Goal: Information Seeking & Learning: Learn about a topic

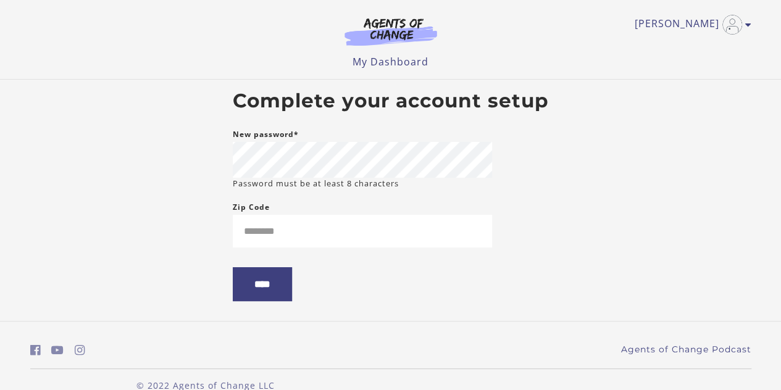
scroll to position [24, 0]
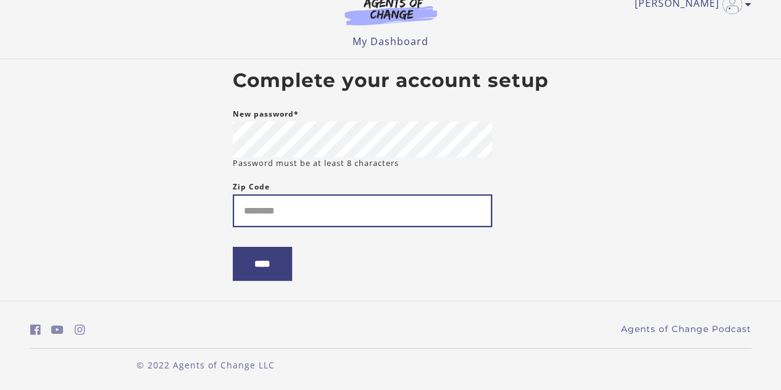
click at [330, 212] on input "Zip Code" at bounding box center [362, 210] width 259 height 33
type input "*****"
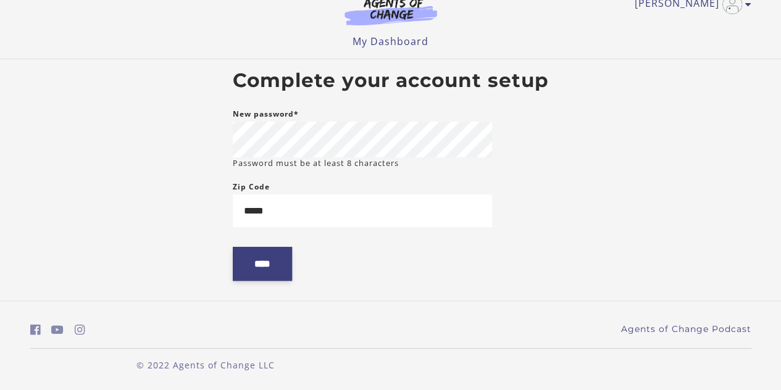
click at [251, 262] on input "****" at bounding box center [262, 264] width 59 height 34
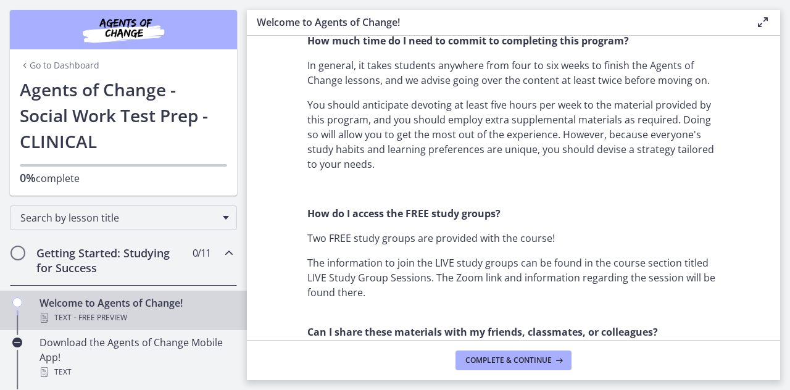
scroll to position [926, 0]
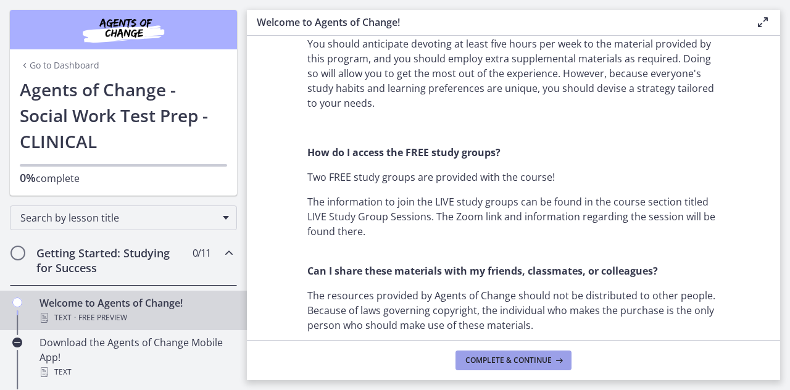
click at [507, 359] on span "Complete & continue" at bounding box center [509, 361] width 86 height 10
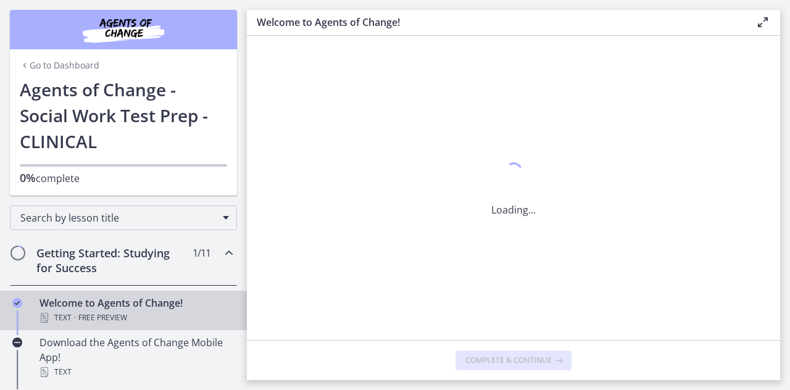
scroll to position [0, 0]
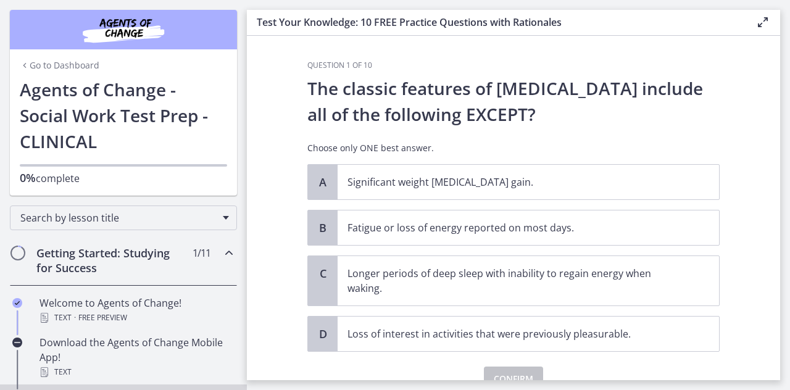
scroll to position [59, 0]
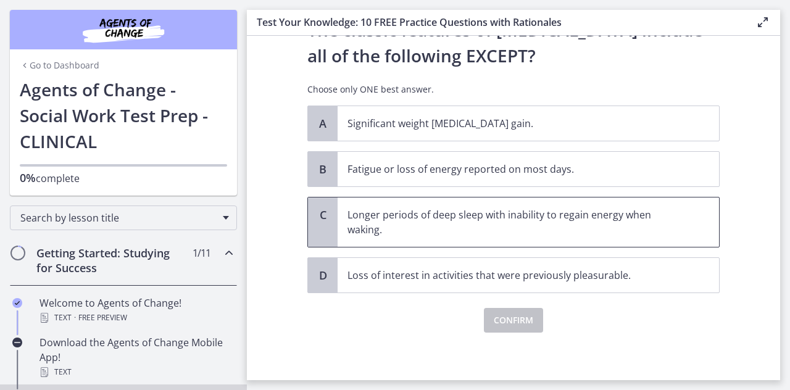
click at [553, 222] on p "Longer periods of deep sleep with inability to regain energy when waking." at bounding box center [516, 222] width 337 height 30
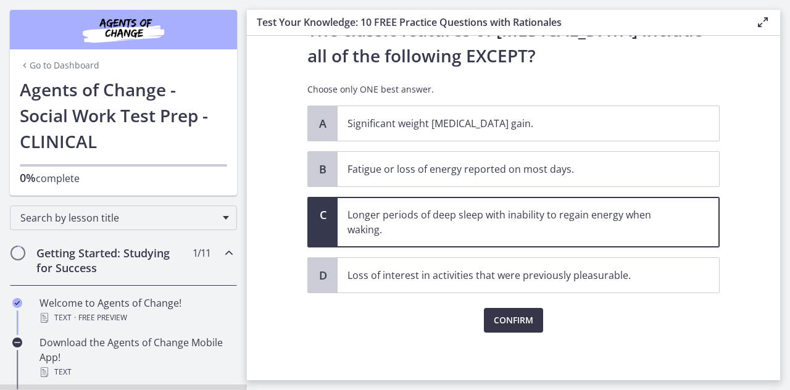
click at [511, 315] on span "Confirm" at bounding box center [514, 320] width 40 height 15
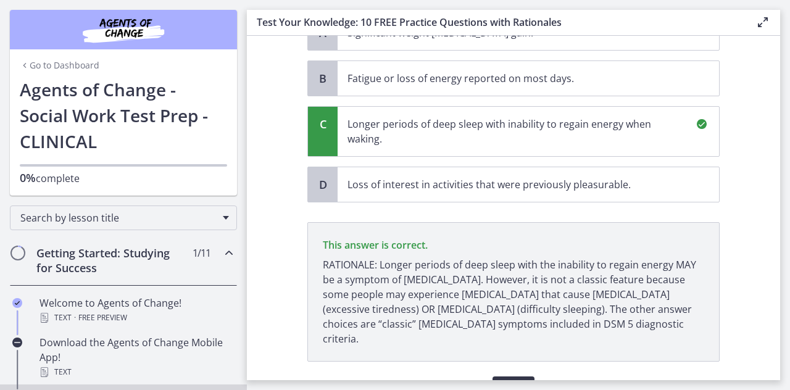
scroll to position [203, 0]
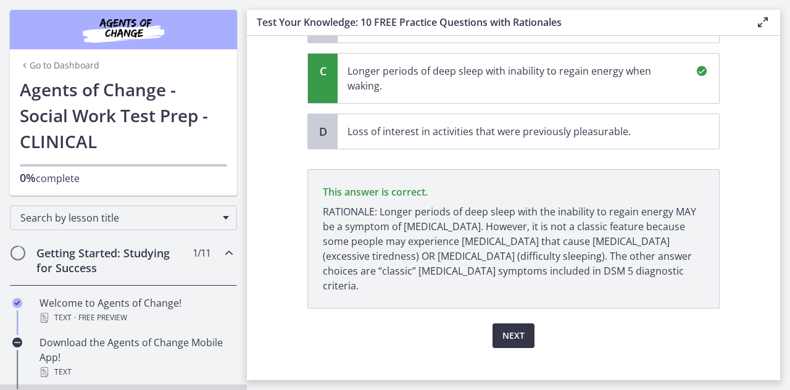
click at [515, 328] on span "Next" at bounding box center [514, 335] width 22 height 15
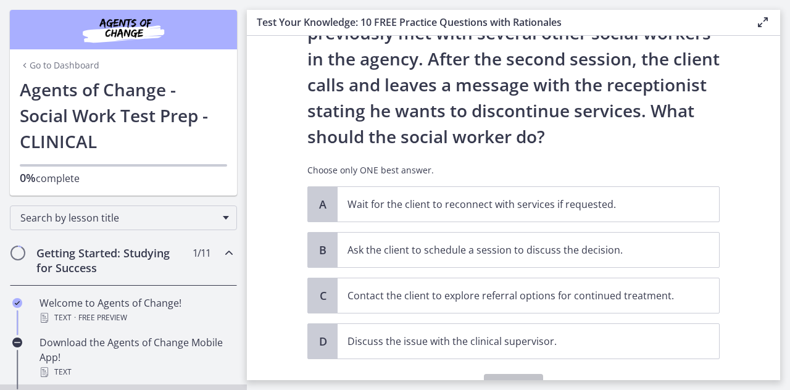
scroll to position [123, 0]
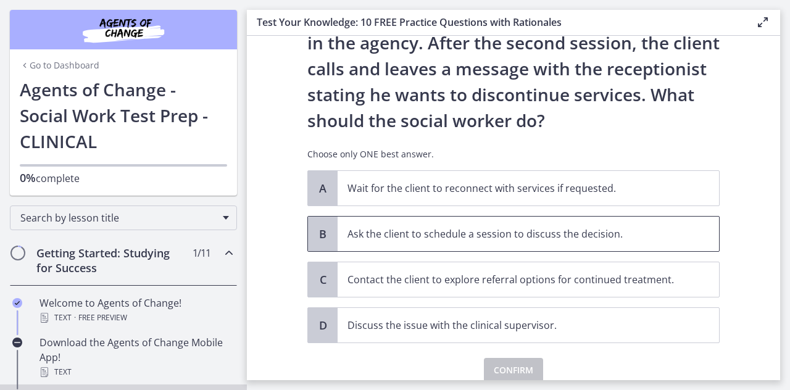
click at [394, 227] on p "Ask the client to schedule a session to discuss the decision." at bounding box center [516, 234] width 337 height 15
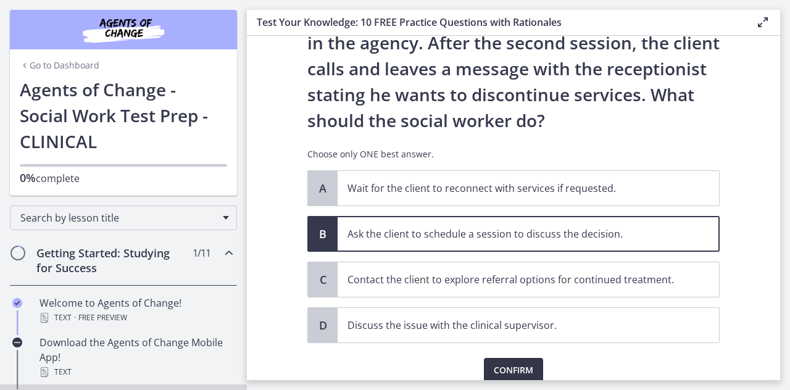
click at [500, 365] on span "Confirm" at bounding box center [514, 370] width 40 height 15
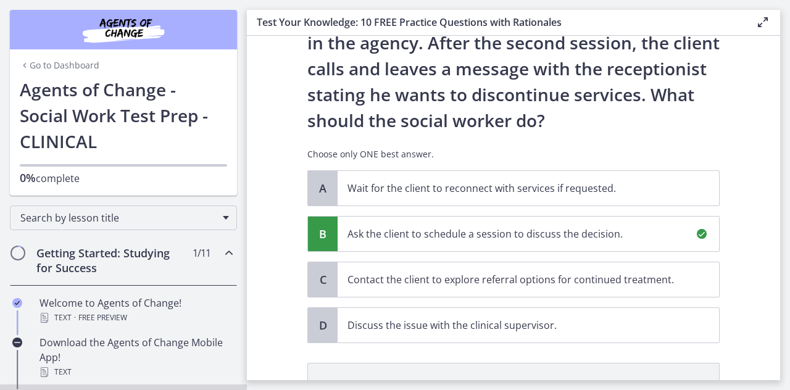
scroll to position [317, 0]
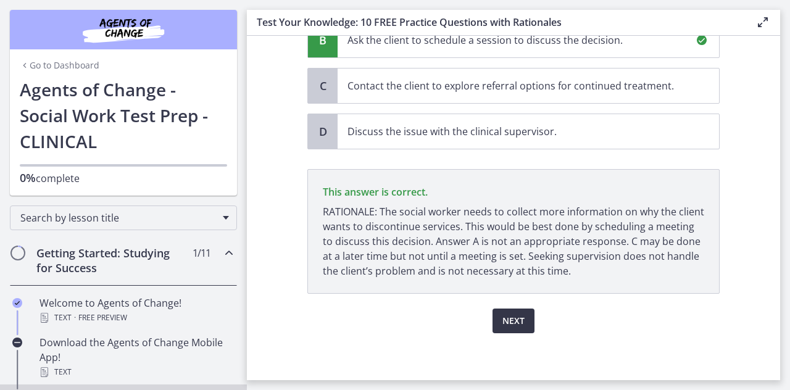
click at [508, 314] on span "Next" at bounding box center [514, 321] width 22 height 15
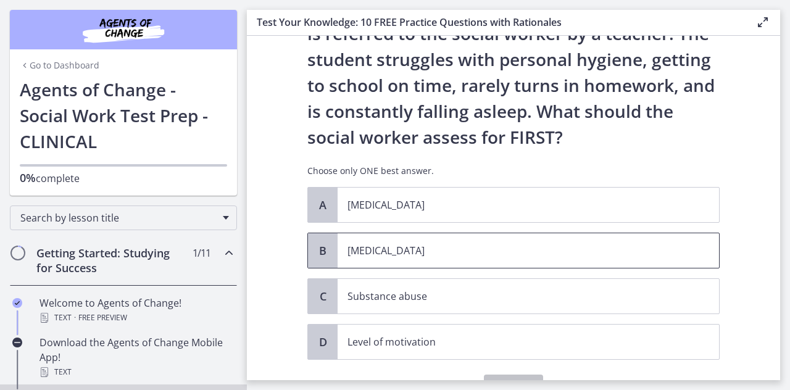
scroll to position [62, 0]
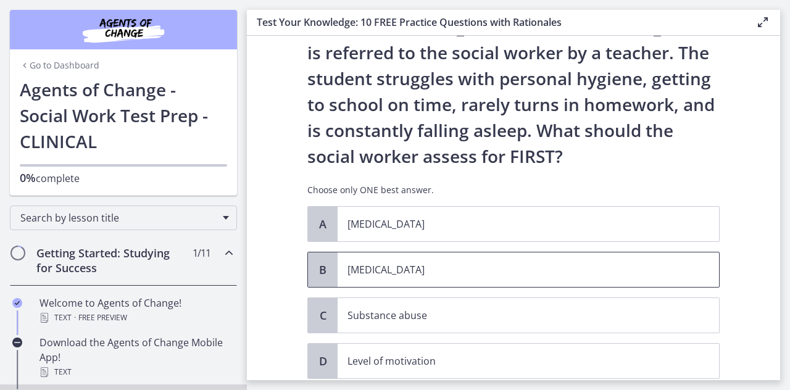
click at [454, 259] on span "Child neglect" at bounding box center [529, 270] width 382 height 35
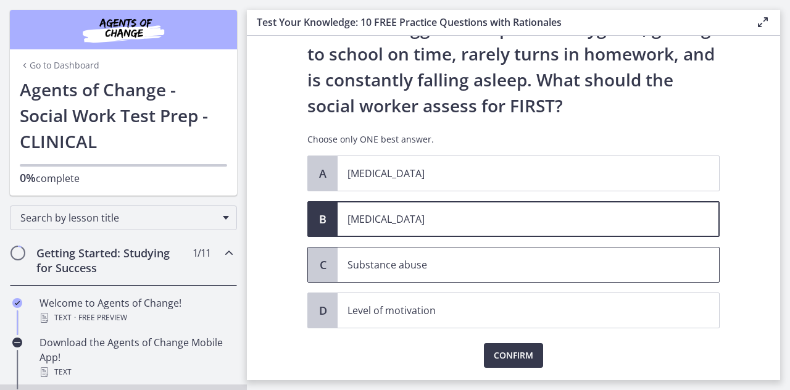
scroll to position [148, 0]
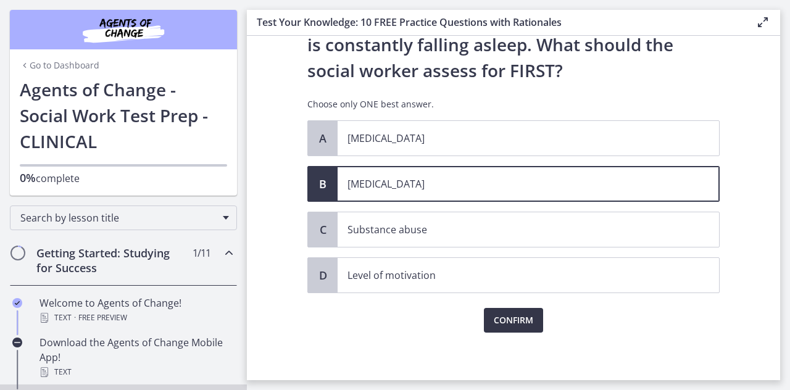
click at [510, 317] on span "Confirm" at bounding box center [514, 320] width 40 height 15
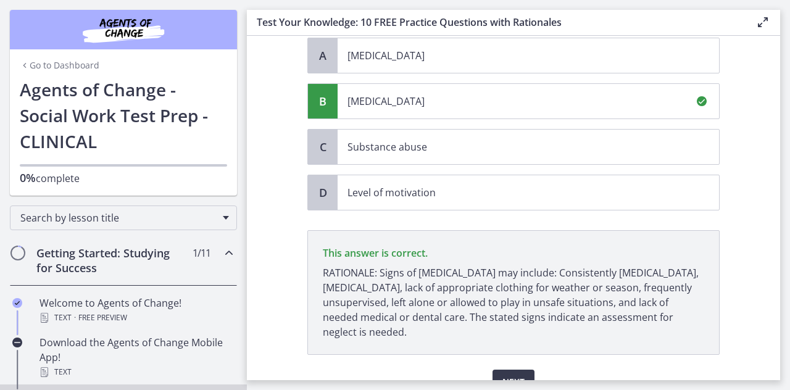
scroll to position [291, 0]
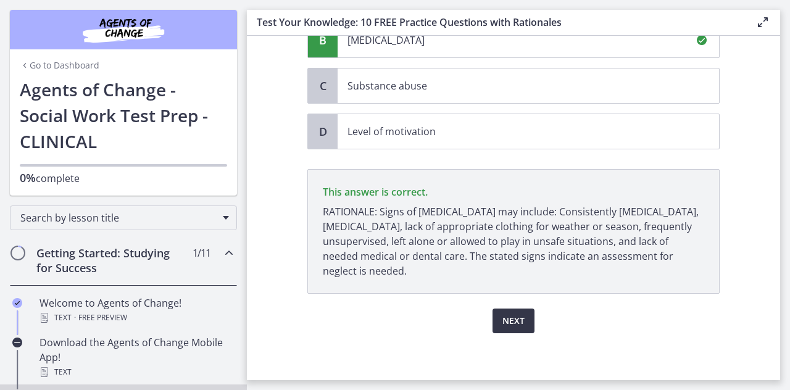
click at [512, 315] on span "Next" at bounding box center [514, 321] width 22 height 15
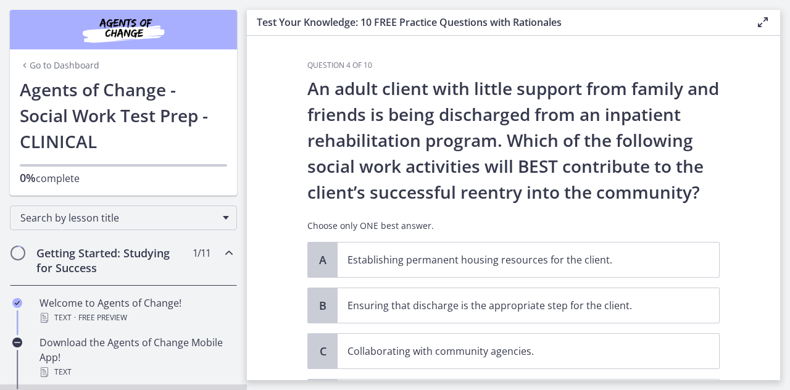
scroll to position [62, 0]
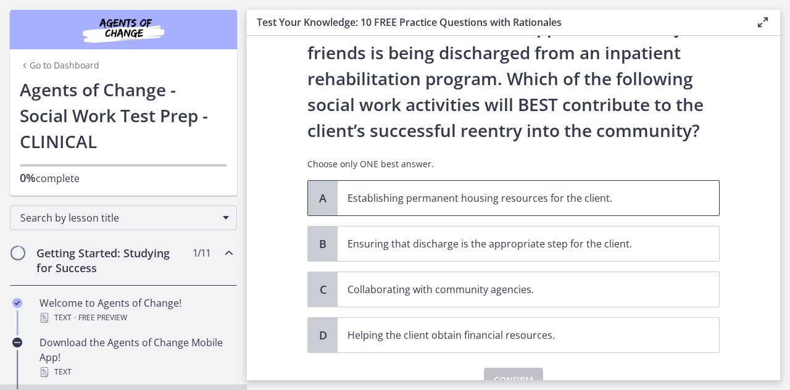
click at [485, 197] on p "Establishing permanent housing resources for the client." at bounding box center [516, 198] width 337 height 15
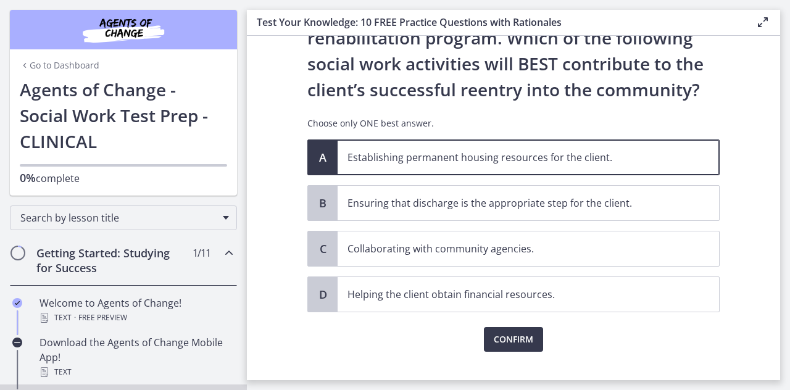
scroll to position [122, 0]
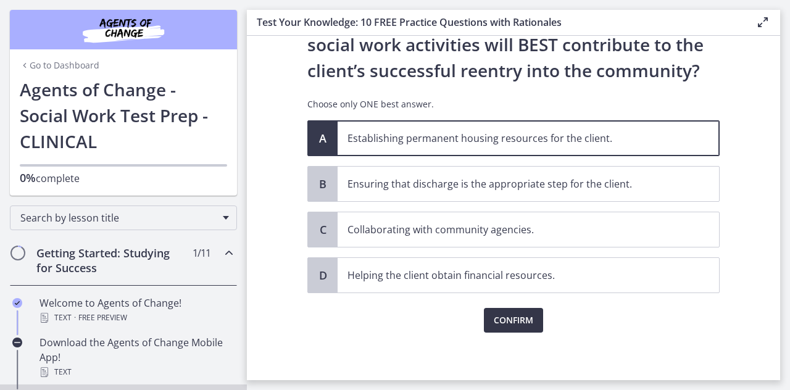
click at [506, 318] on span "Confirm" at bounding box center [514, 320] width 40 height 15
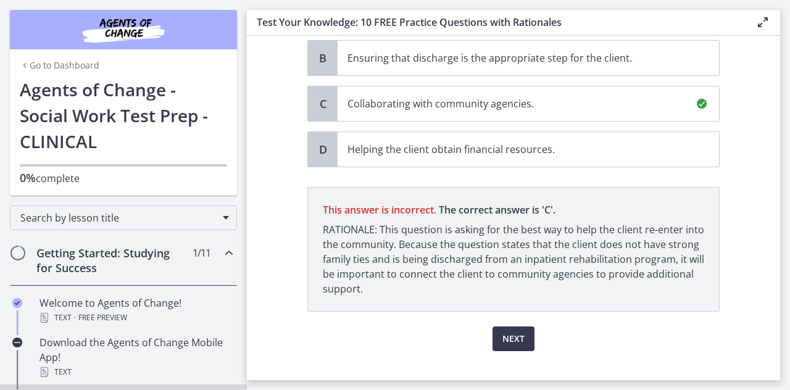
scroll to position [265, 0]
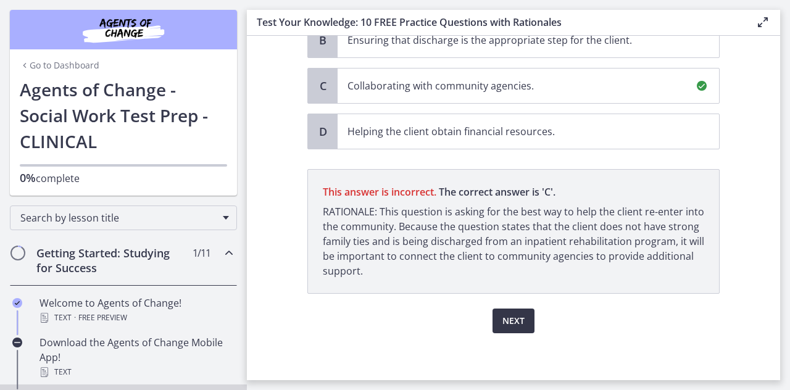
click at [517, 321] on span "Next" at bounding box center [514, 321] width 22 height 15
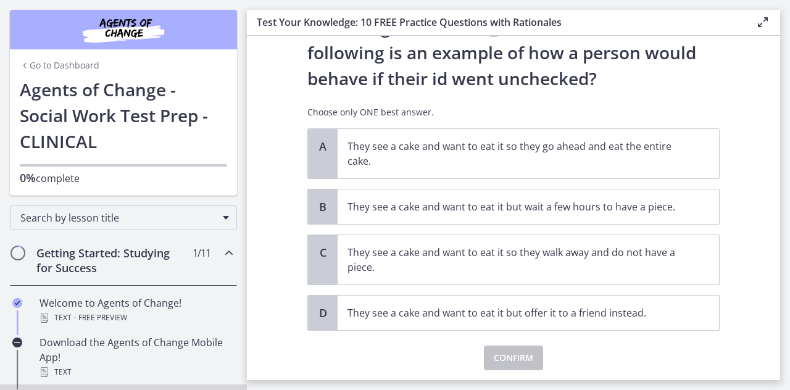
scroll to position [99, 0]
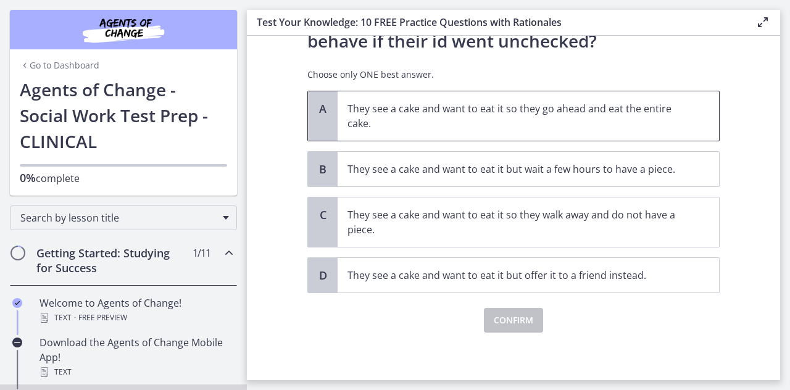
click at [477, 115] on p "They see a cake and want to eat it so they go ahead and eat the entire cake." at bounding box center [516, 116] width 337 height 30
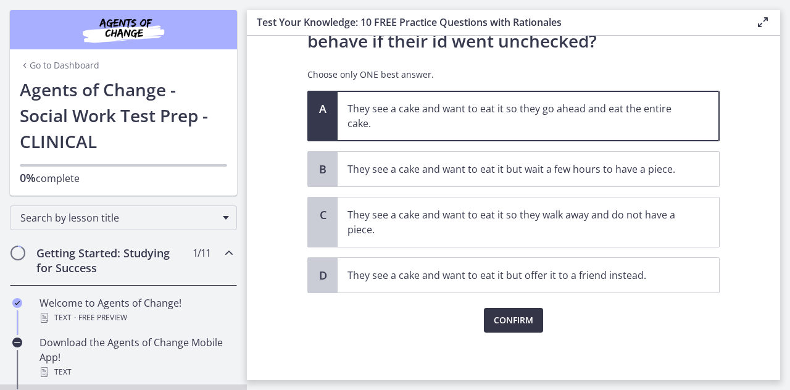
click at [515, 320] on span "Confirm" at bounding box center [514, 320] width 40 height 15
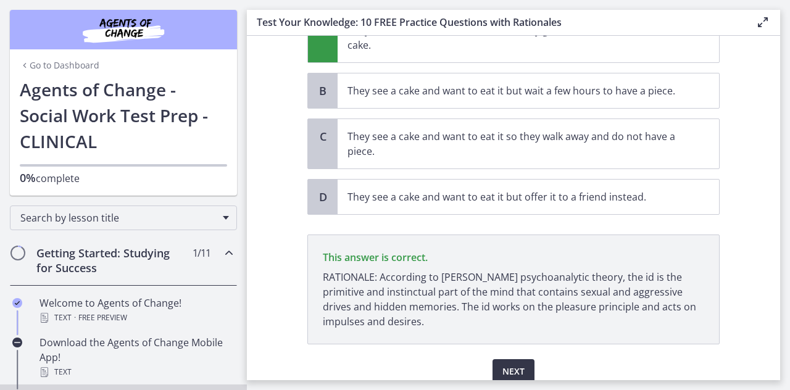
scroll to position [228, 0]
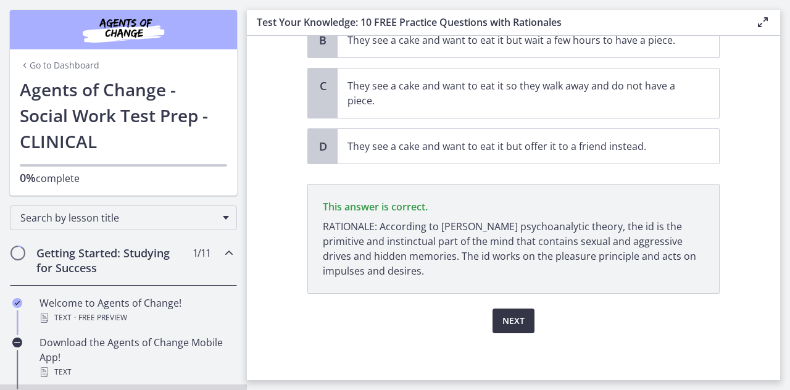
click at [515, 314] on span "Next" at bounding box center [514, 321] width 22 height 15
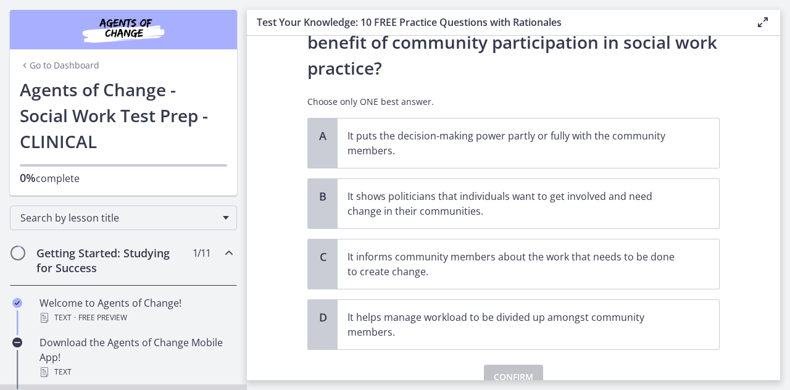
scroll to position [75, 0]
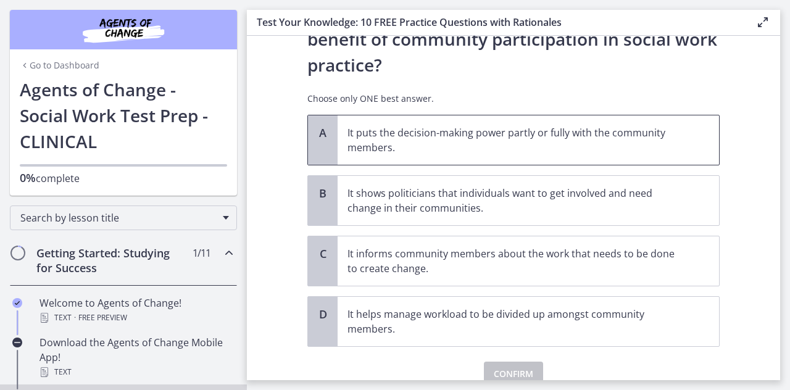
click at [643, 138] on p "It puts the decision-making power partly or fully with the community members." at bounding box center [516, 140] width 337 height 30
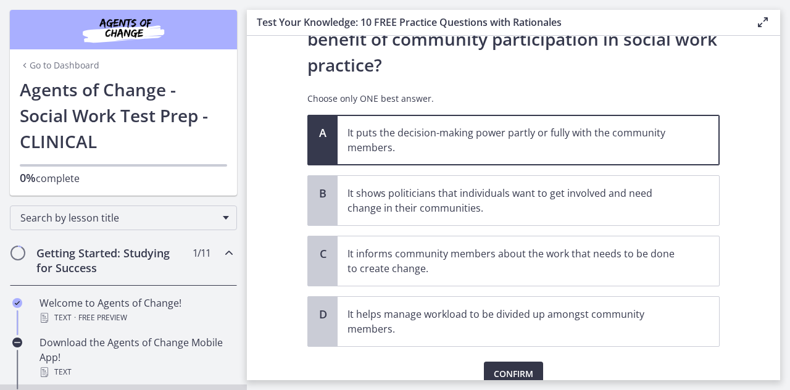
click at [520, 373] on span "Confirm" at bounding box center [514, 374] width 40 height 15
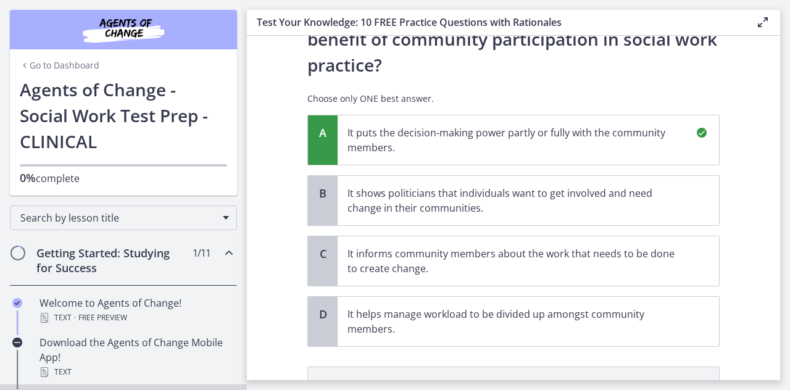
scroll to position [258, 0]
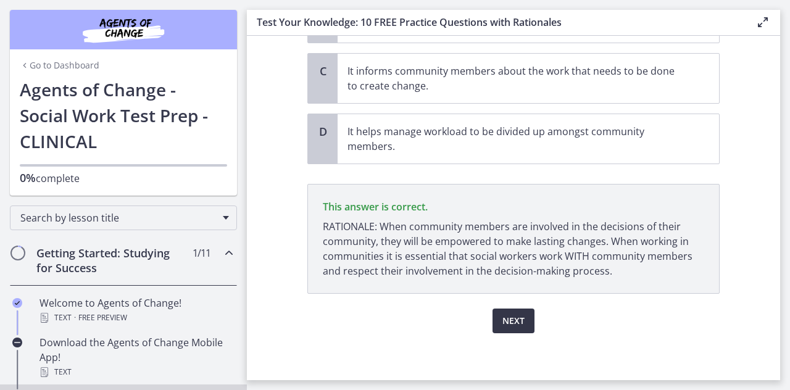
click at [507, 315] on span "Next" at bounding box center [514, 321] width 22 height 15
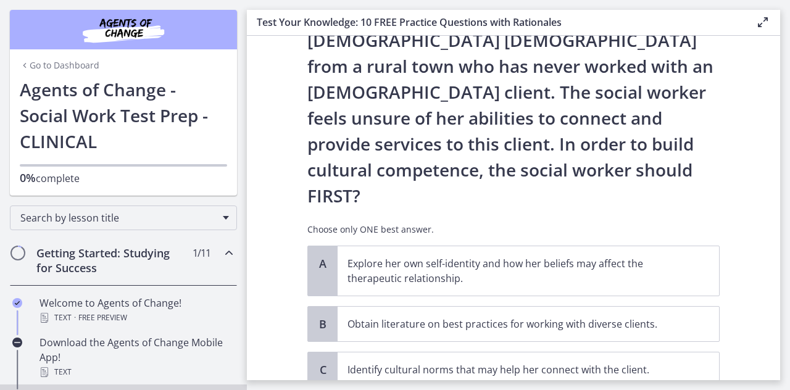
scroll to position [164, 0]
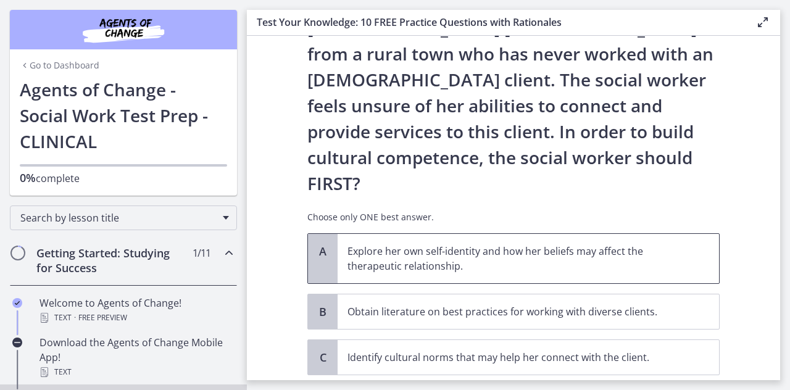
click at [633, 244] on p "Explore her own self-identity and how her beliefs may affect the therapeutic re…" at bounding box center [516, 259] width 337 height 30
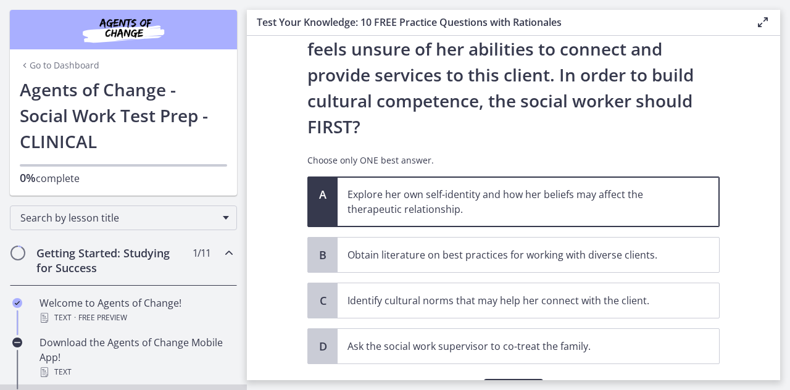
scroll to position [221, 0]
click at [516, 384] on span "Confirm" at bounding box center [514, 391] width 40 height 15
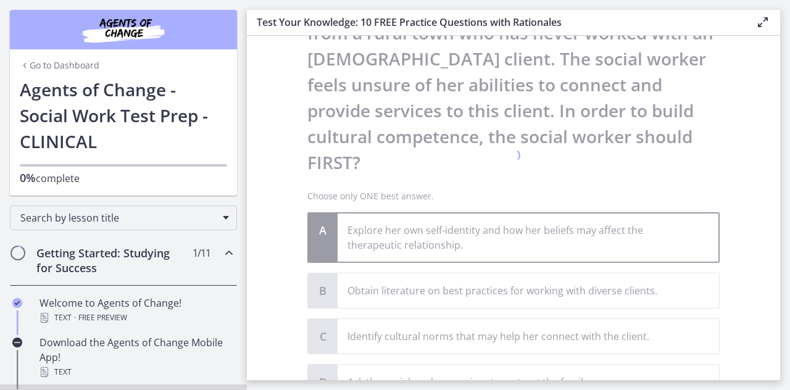
scroll to position [240, 0]
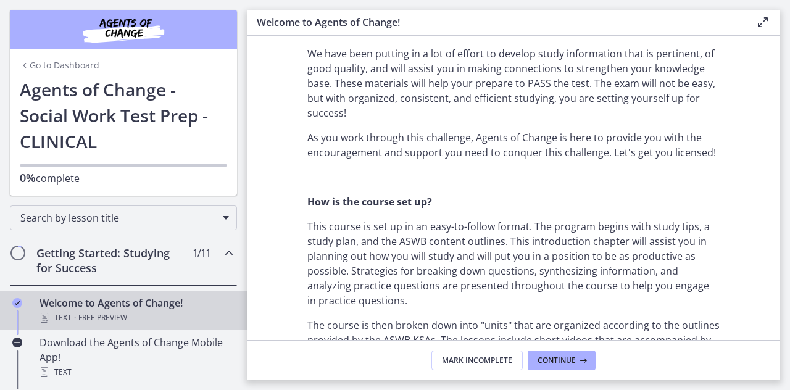
scroll to position [123, 0]
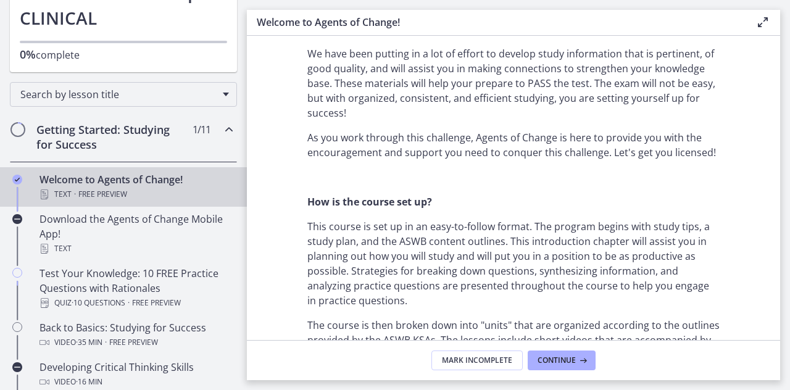
click at [132, 194] on div "Text · Free preview" at bounding box center [136, 194] width 193 height 15
click at [559, 358] on span "Continue" at bounding box center [557, 361] width 38 height 10
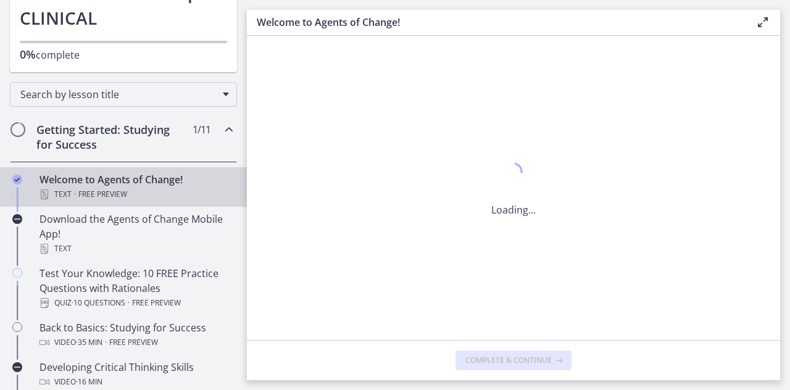
scroll to position [0, 0]
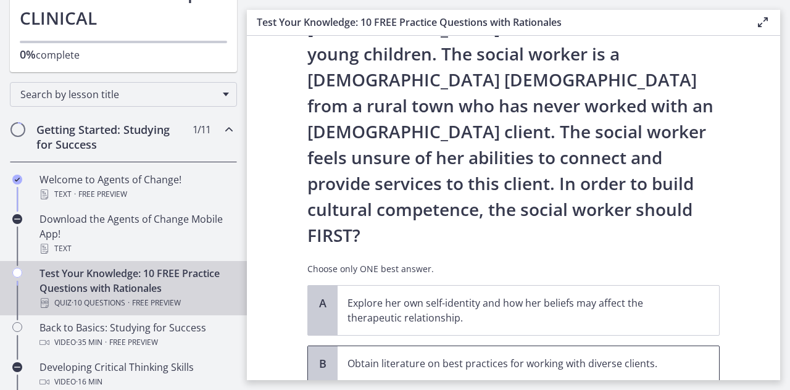
scroll to position [123, 0]
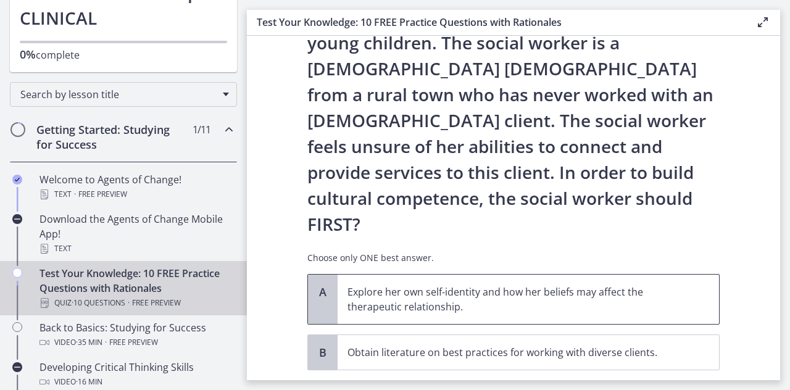
click at [562, 285] on p "Explore her own self-identity and how her beliefs may affect the therapeutic re…" at bounding box center [516, 300] width 337 height 30
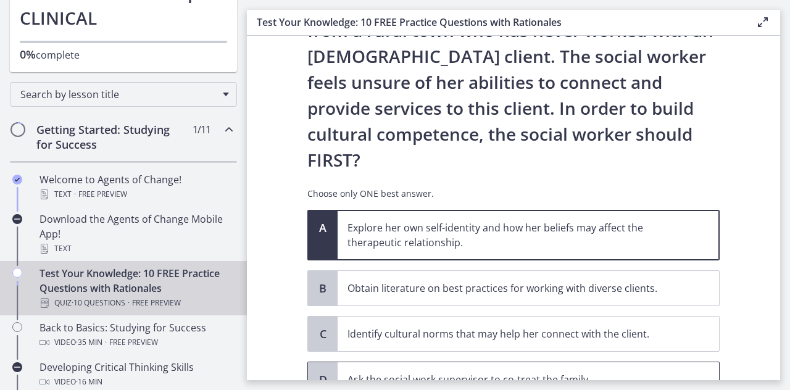
scroll to position [240, 0]
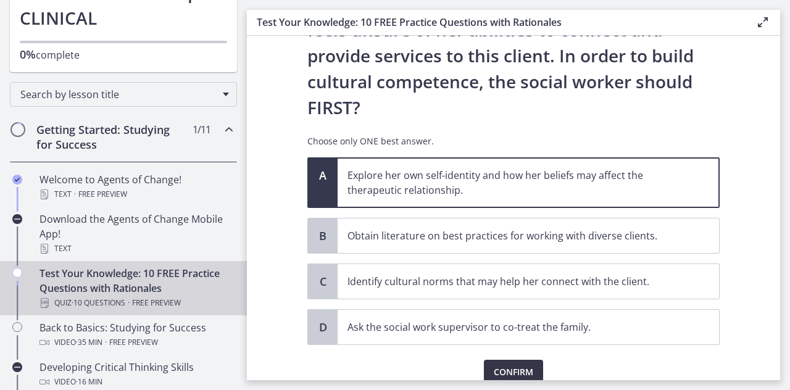
click at [503, 365] on span "Confirm" at bounding box center [514, 372] width 40 height 15
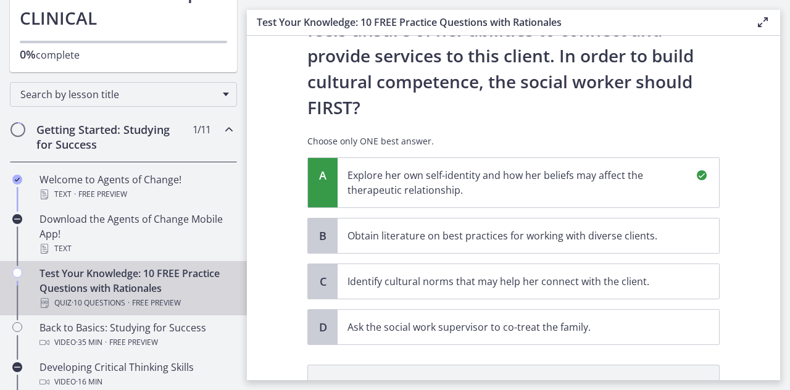
scroll to position [384, 0]
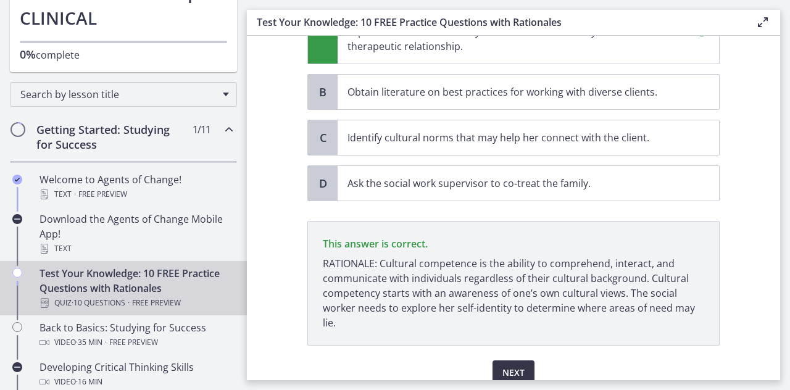
click at [503, 365] on span "Next" at bounding box center [514, 372] width 22 height 15
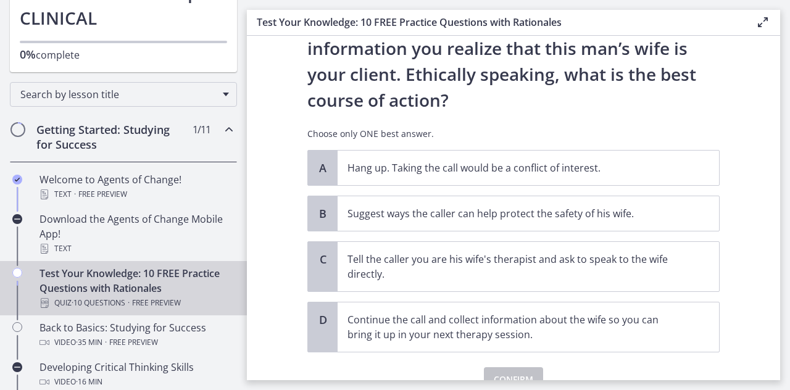
scroll to position [174, 0]
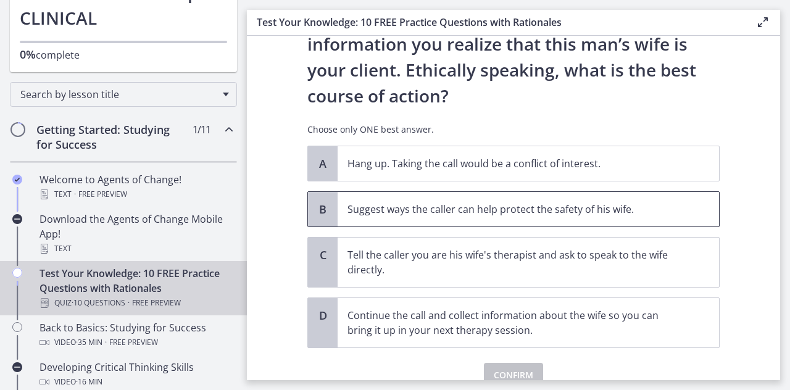
click at [621, 210] on p "Suggest ways the caller can help protect the safety of his wife." at bounding box center [516, 209] width 337 height 15
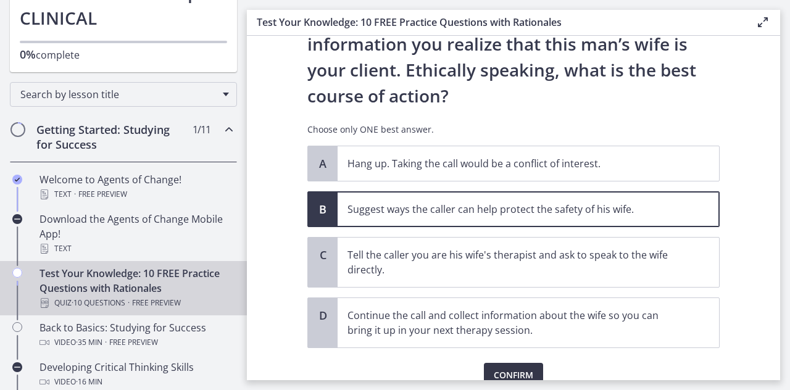
click at [520, 378] on span "Confirm" at bounding box center [514, 375] width 40 height 15
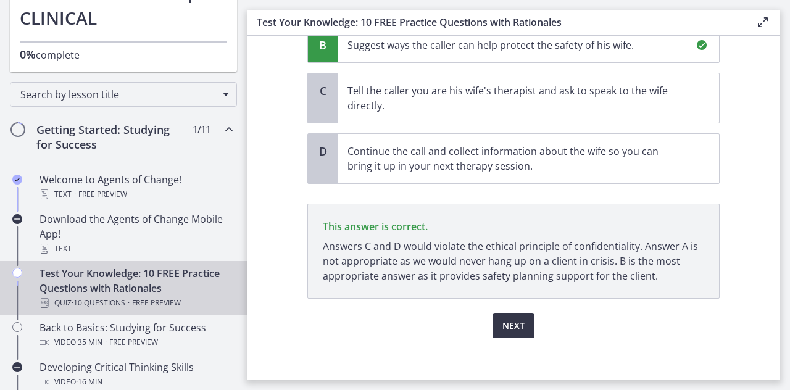
scroll to position [343, 0]
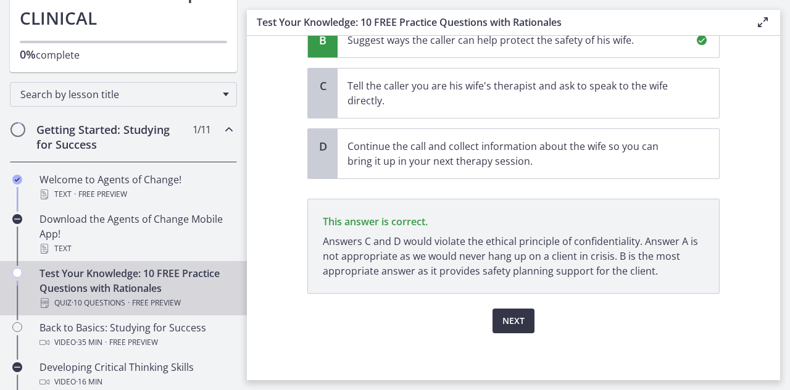
click at [516, 316] on span "Next" at bounding box center [514, 321] width 22 height 15
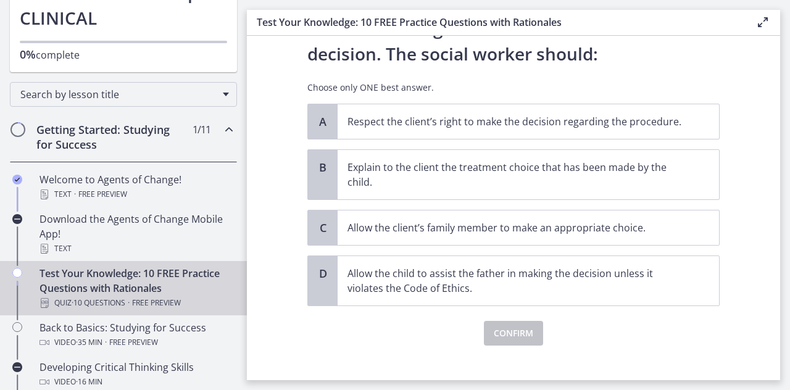
scroll to position [203, 0]
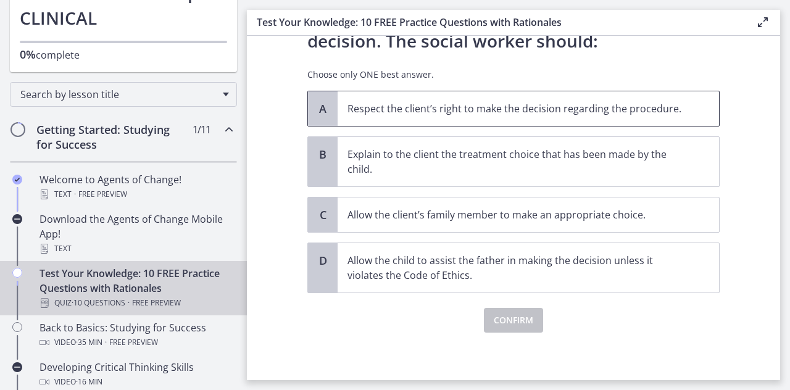
click at [462, 117] on span "Respect the client’s right to make the decision regarding the procedure." at bounding box center [529, 108] width 382 height 35
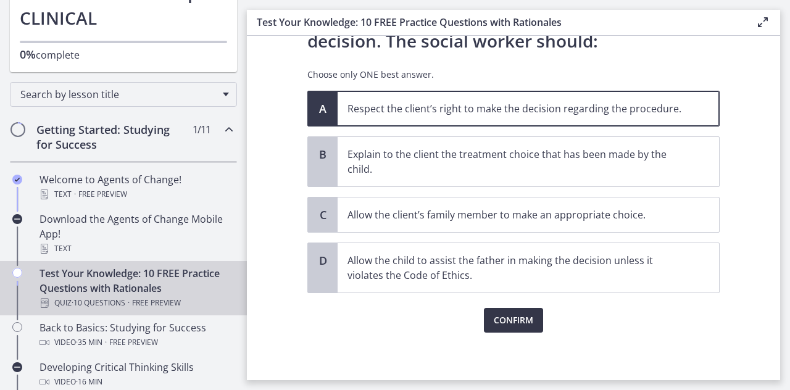
click at [506, 313] on span "Confirm" at bounding box center [514, 320] width 40 height 15
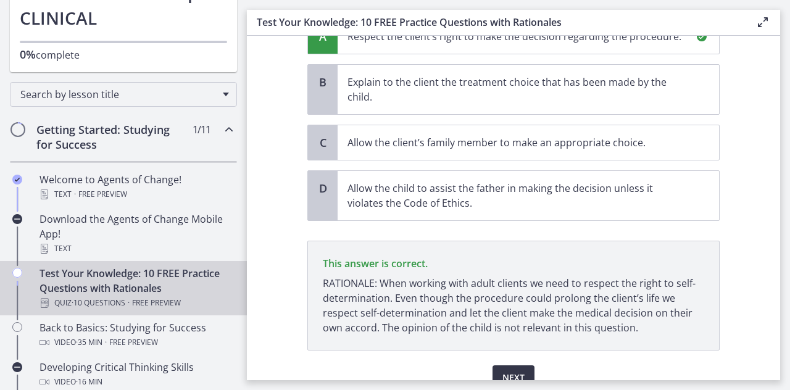
scroll to position [332, 0]
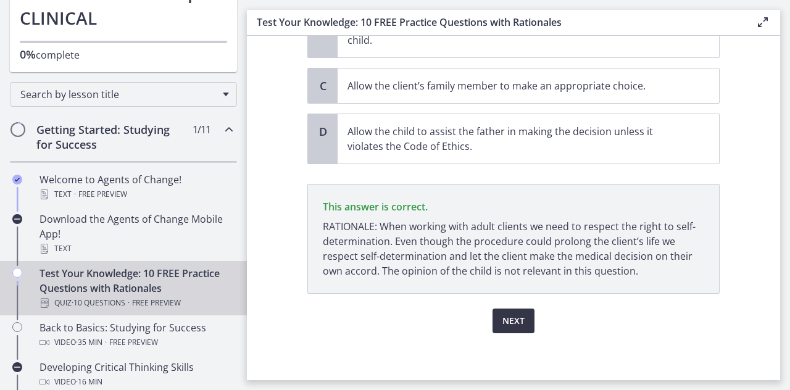
click at [516, 319] on span "Next" at bounding box center [514, 321] width 22 height 15
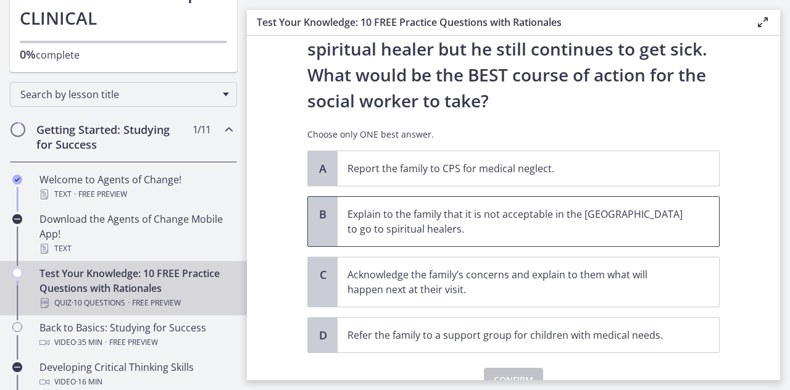
scroll to position [307, 0]
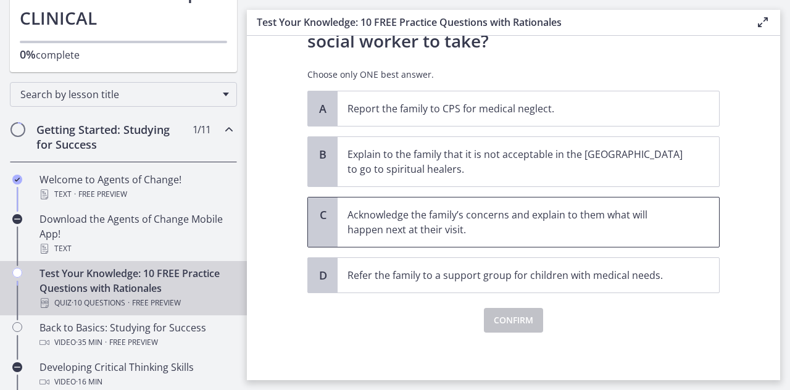
click at [516, 232] on p "Acknowledge the family’s concerns and explain to them what will happen next at …" at bounding box center [516, 222] width 337 height 30
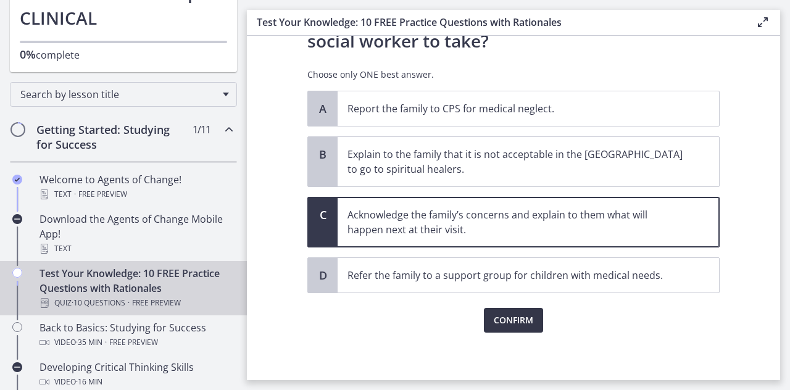
click at [512, 314] on span "Confirm" at bounding box center [514, 320] width 40 height 15
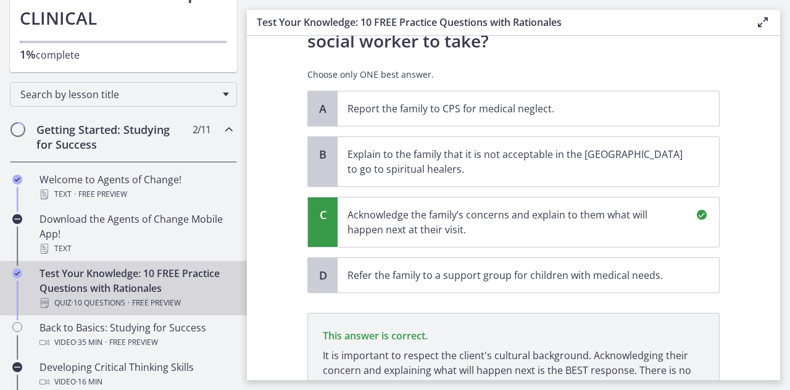
scroll to position [451, 0]
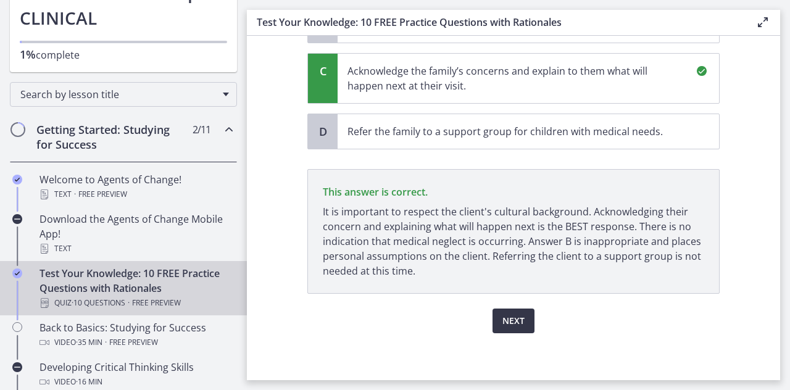
click at [504, 325] on span "Next" at bounding box center [514, 321] width 22 height 15
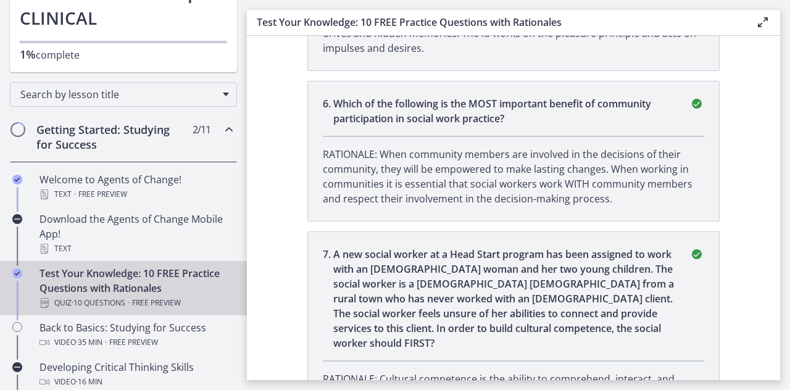
scroll to position [1173, 0]
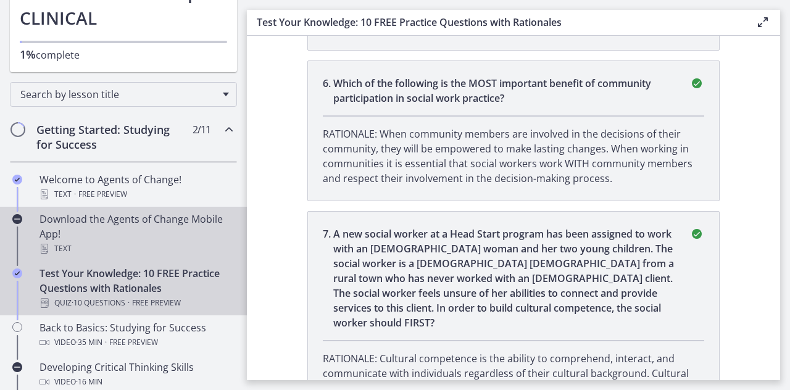
click at [193, 229] on div "Download the Agents of Change Mobile App! Text" at bounding box center [136, 234] width 193 height 44
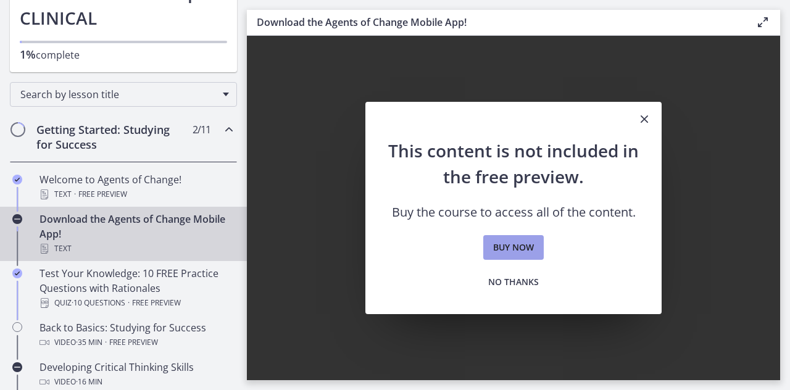
click at [516, 243] on span "Buy now" at bounding box center [513, 247] width 41 height 15
